Goal: Task Accomplishment & Management: Use online tool/utility

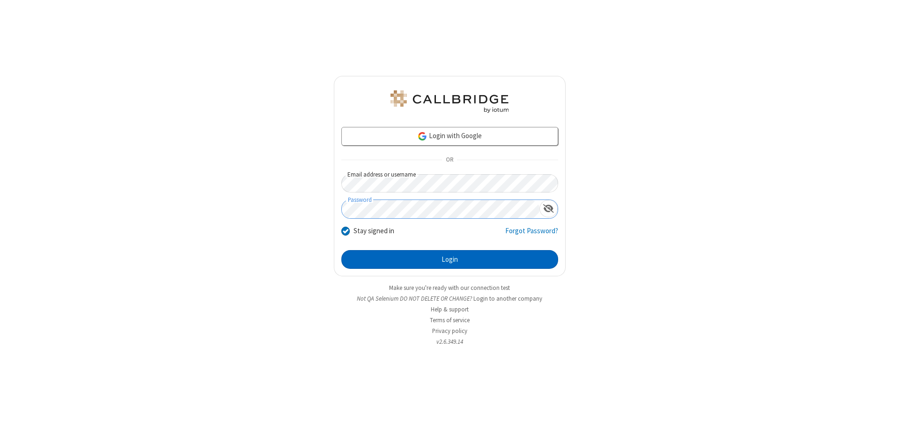
click at [450, 260] on button "Login" at bounding box center [450, 259] width 217 height 19
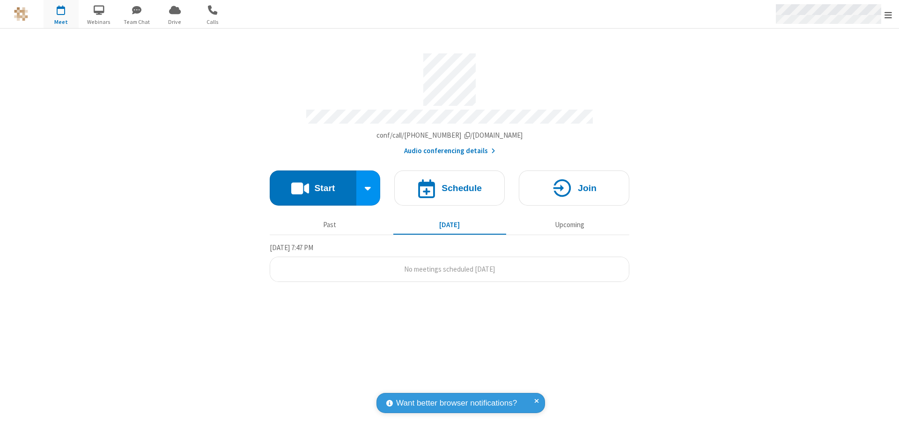
click at [889, 15] on span "Open menu" at bounding box center [888, 14] width 7 height 9
click at [175, 22] on span "Drive" at bounding box center [174, 22] width 35 height 8
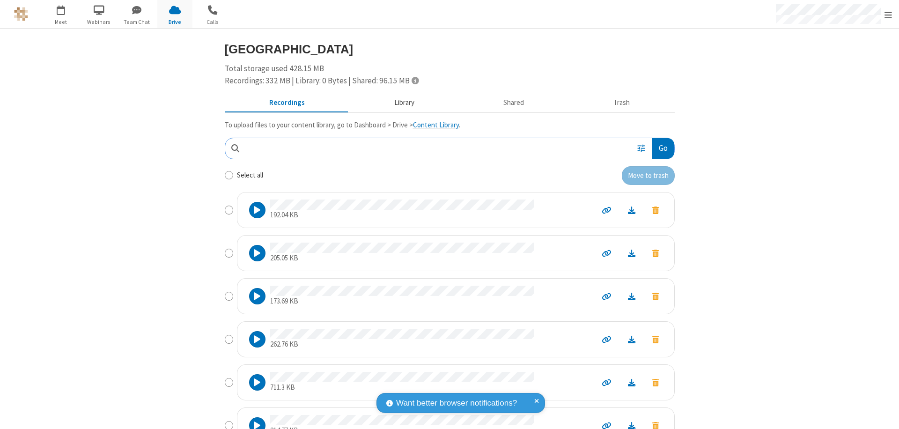
click at [400, 103] on button "Library" at bounding box center [404, 103] width 110 height 18
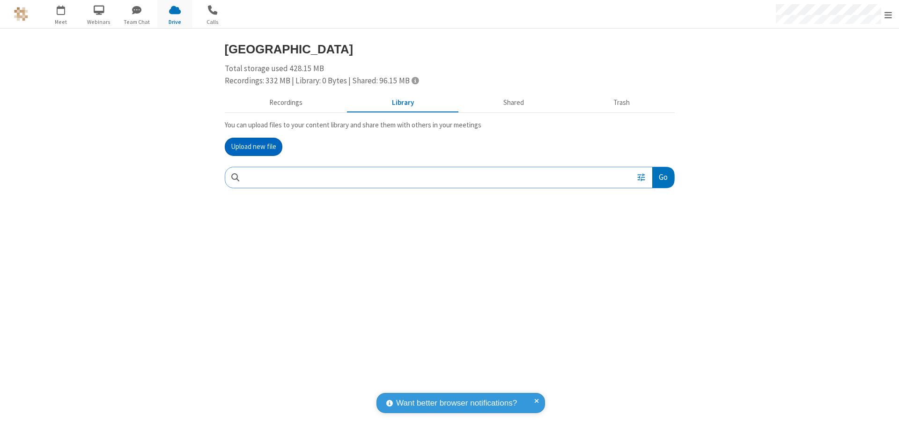
click at [253, 147] on button "Upload new file" at bounding box center [254, 147] width 58 height 19
